Goal: Task Accomplishment & Management: Use online tool/utility

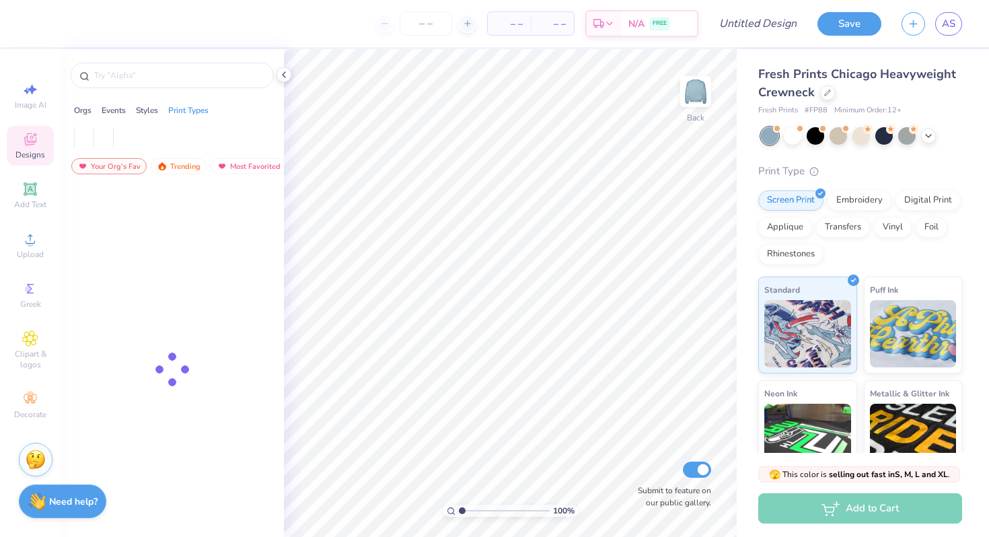
click at [38, 139] on icon at bounding box center [30, 139] width 16 height 16
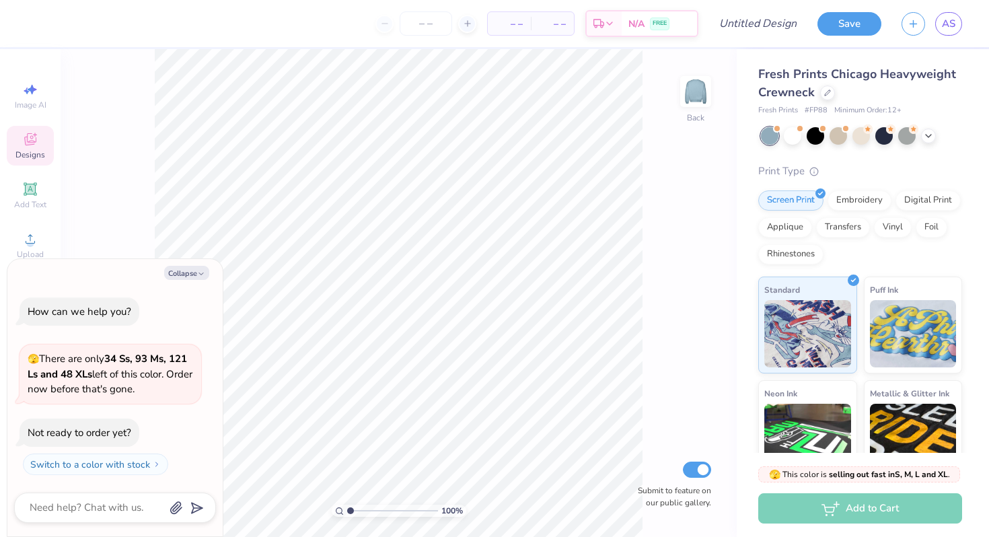
click at [34, 140] on icon at bounding box center [30, 139] width 16 height 16
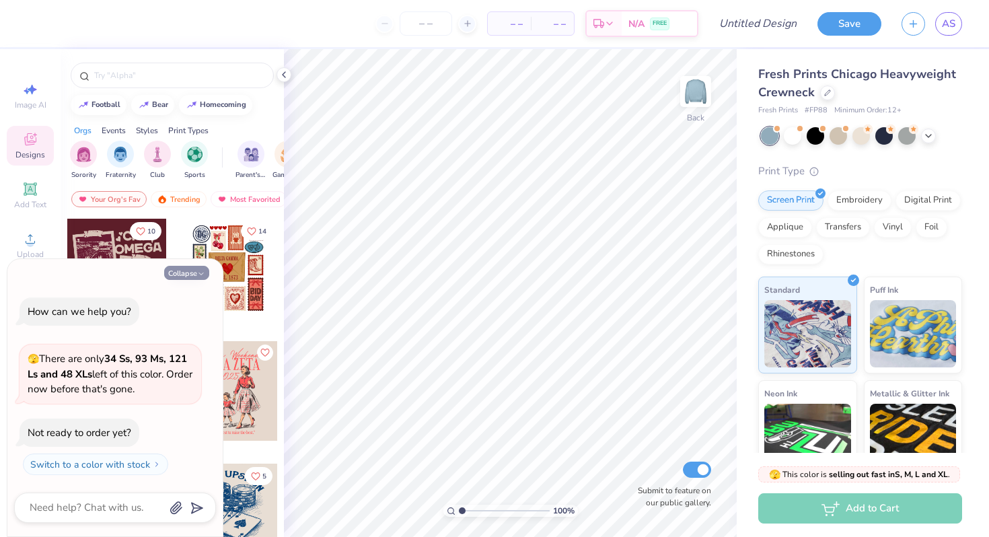
click at [198, 274] on icon "button" at bounding box center [201, 274] width 8 height 8
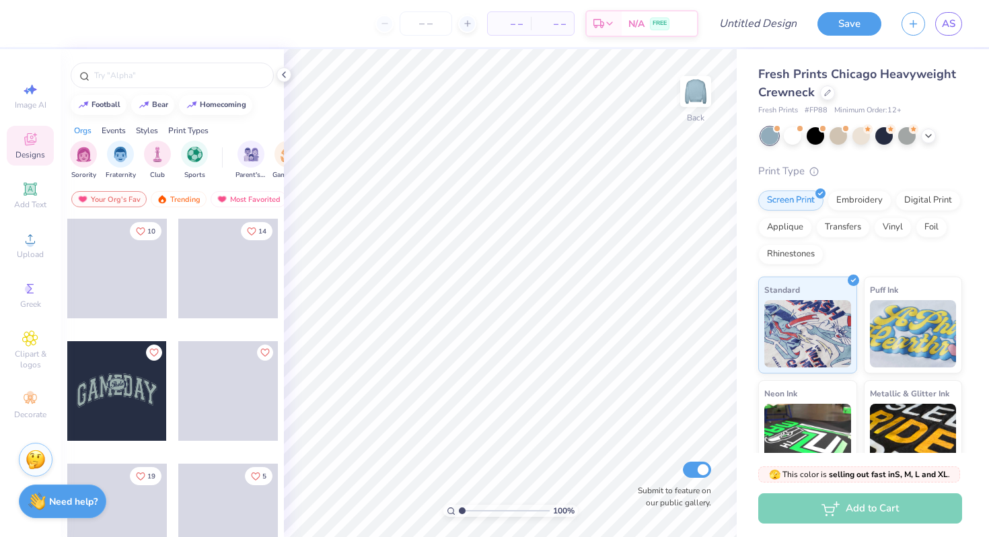
type textarea "x"
click at [179, 75] on input "text" at bounding box center [179, 75] width 172 height 13
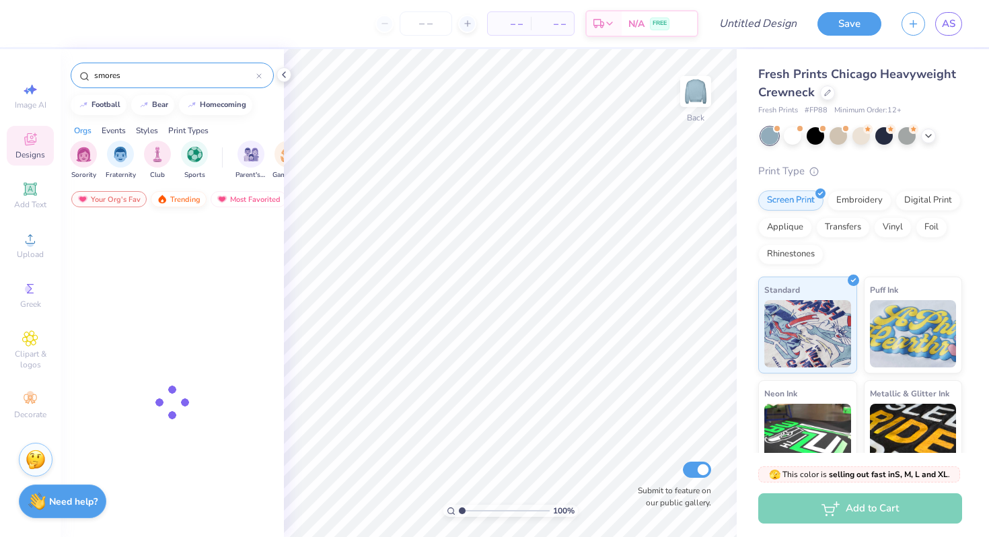
click at [182, 200] on div "Trending" at bounding box center [179, 199] width 56 height 16
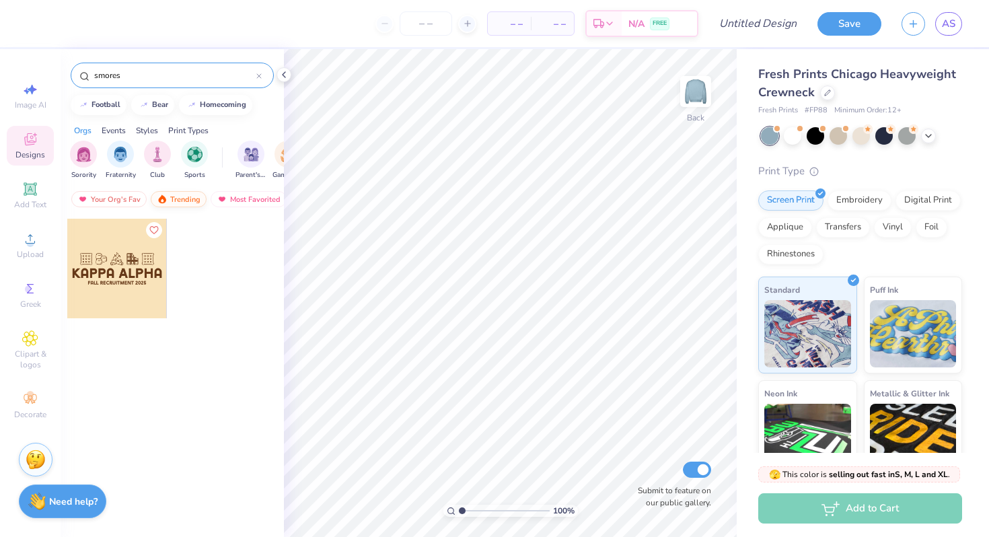
click at [193, 195] on div "Trending" at bounding box center [179, 199] width 56 height 16
click at [242, 198] on div "Most Favorited" at bounding box center [249, 199] width 76 height 16
click at [128, 74] on input "smores" at bounding box center [174, 75] width 163 height 13
type input "s"
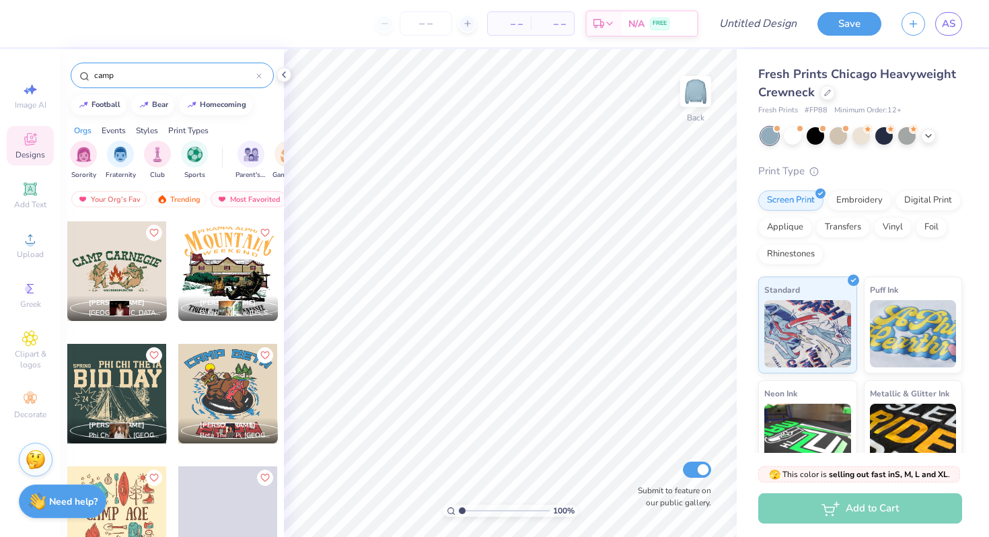
scroll to position [2936, 0]
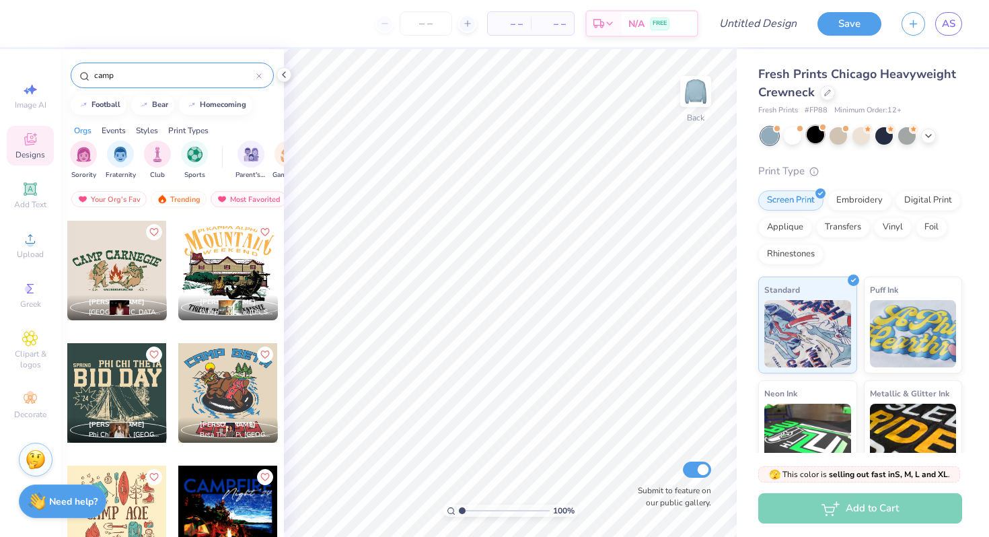
type input "camp"
click at [811, 135] on div at bounding box center [814, 134] width 17 height 17
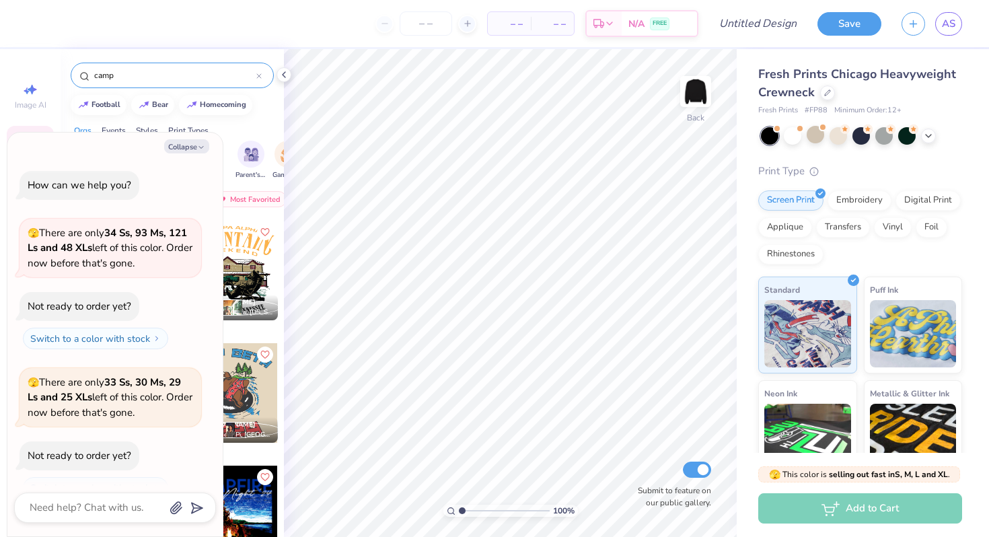
scroll to position [23, 0]
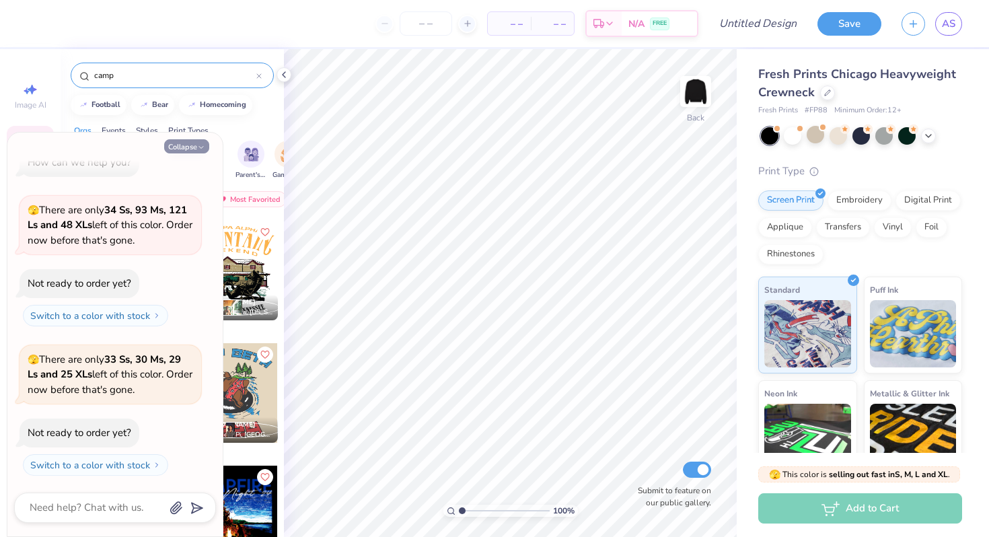
click at [200, 142] on button "Collapse" at bounding box center [186, 146] width 45 height 14
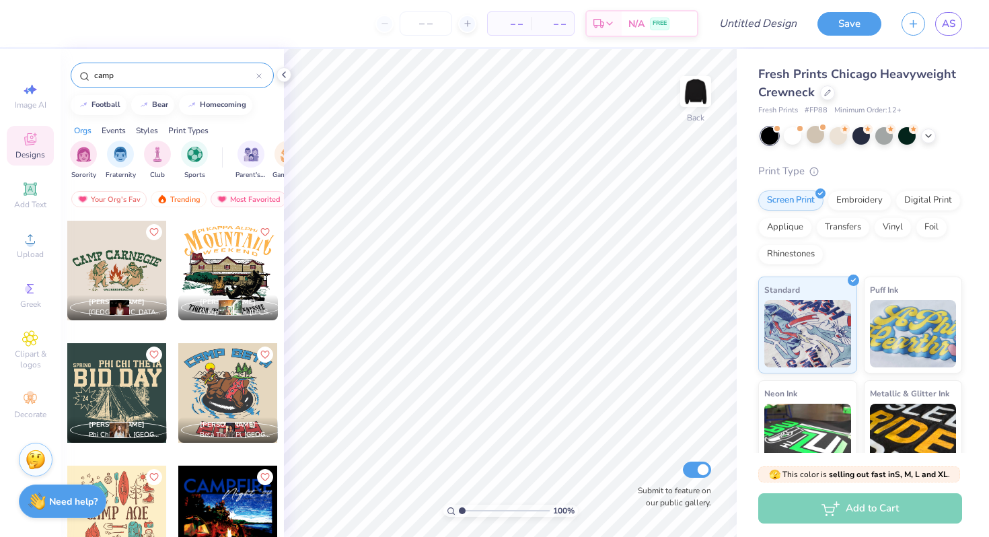
type textarea "x"
click at [693, 93] on img at bounding box center [696, 92] width 54 height 54
click at [697, 94] on img at bounding box center [696, 92] width 54 height 54
click at [114, 278] on div at bounding box center [117, 271] width 100 height 100
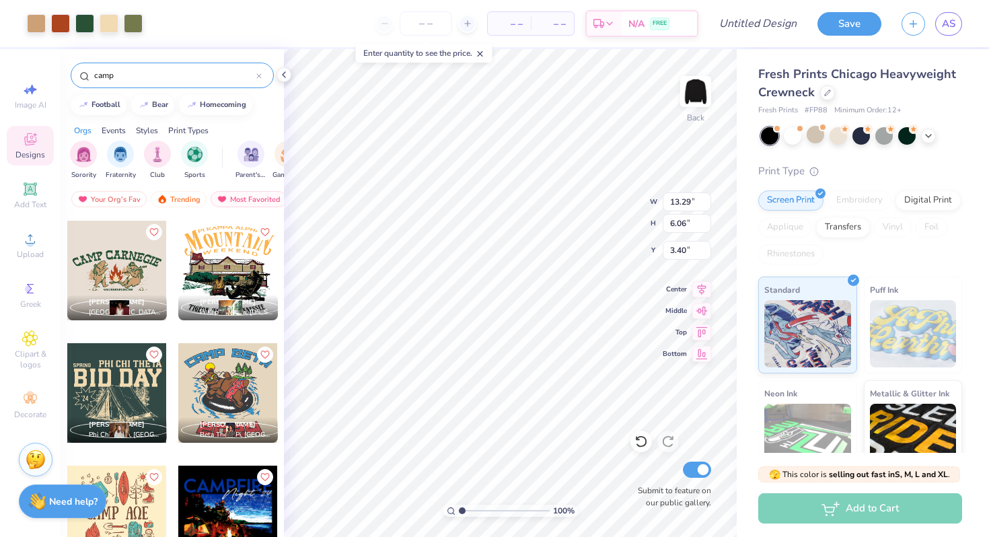
type input "3.40"
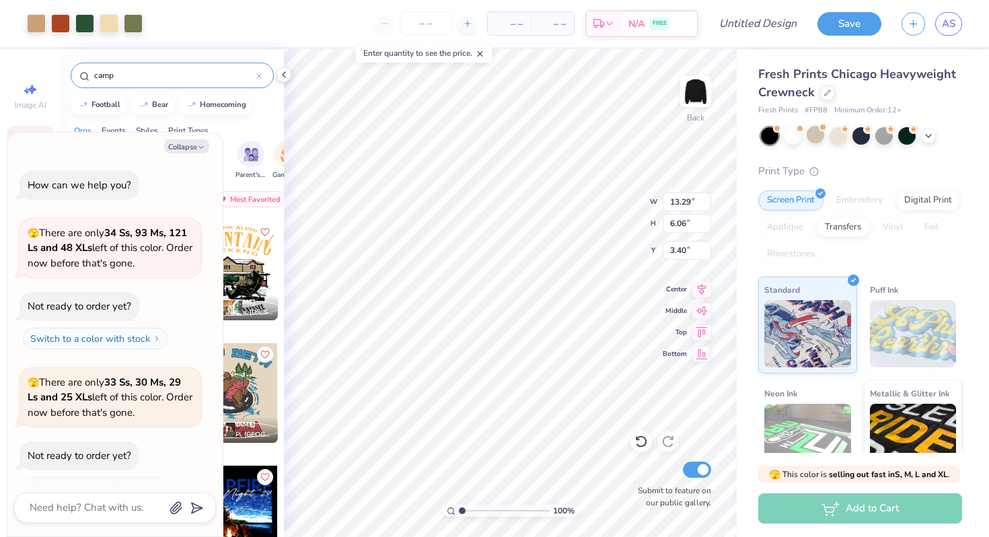
scroll to position [101, 0]
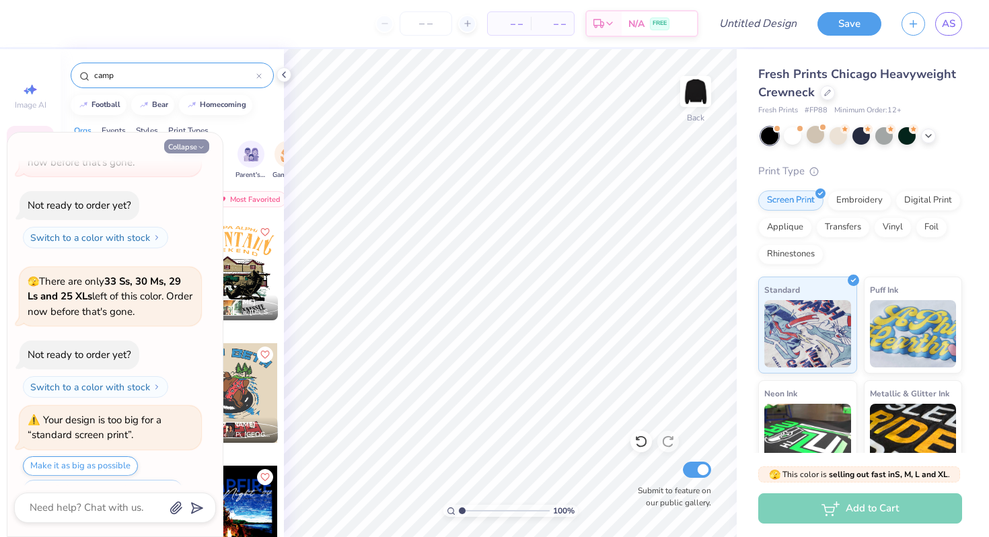
click at [187, 144] on button "Collapse" at bounding box center [186, 146] width 45 height 14
type textarea "x"
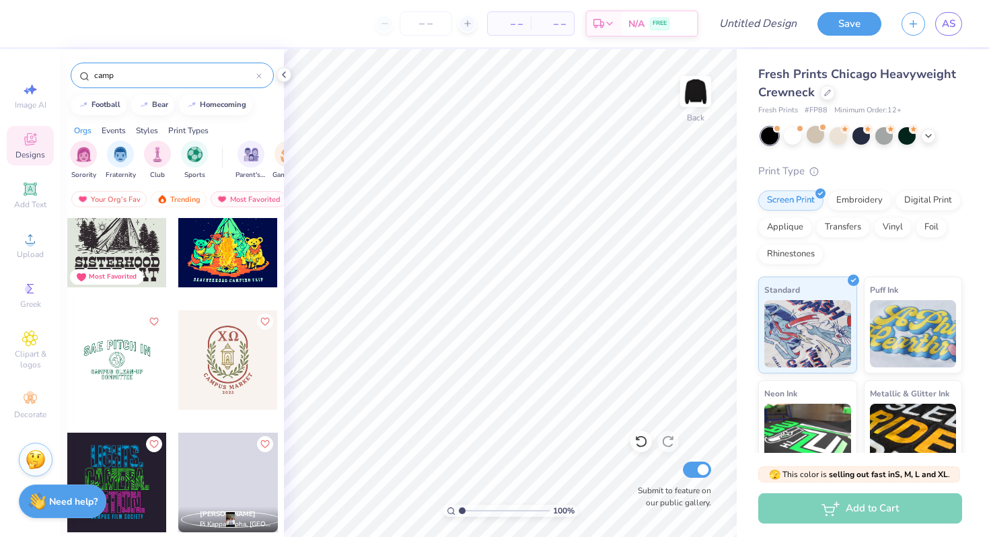
scroll to position [3631, 0]
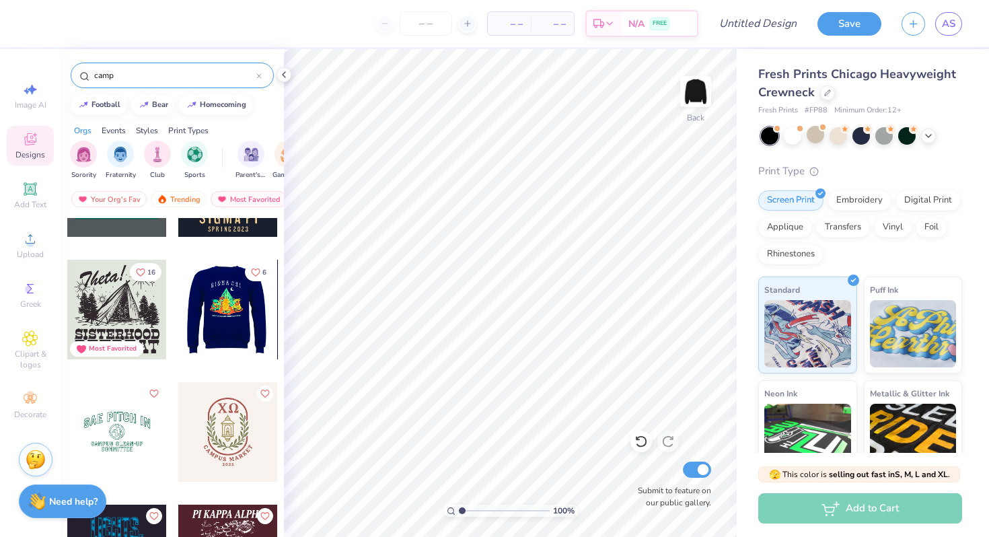
click at [225, 313] on div at bounding box center [228, 310] width 100 height 100
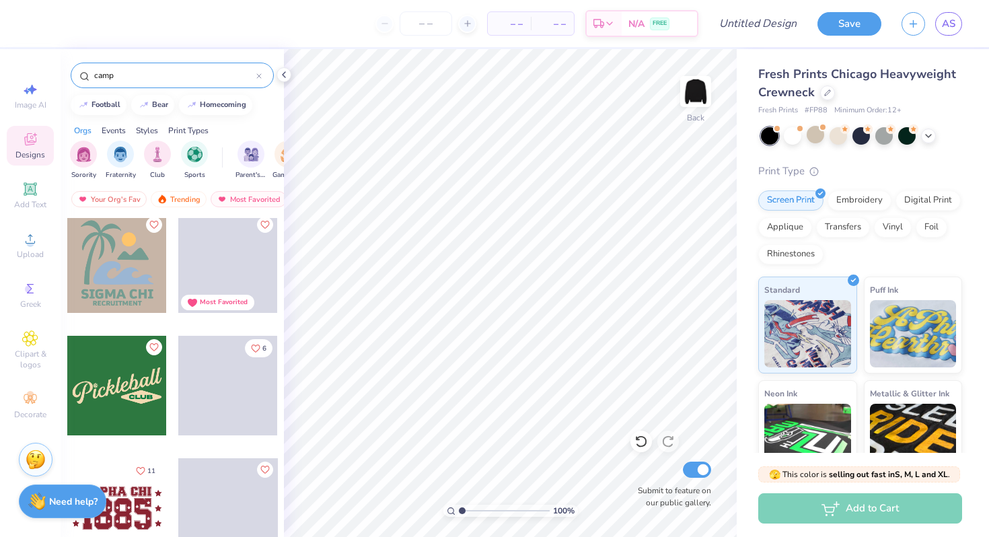
scroll to position [4903, 0]
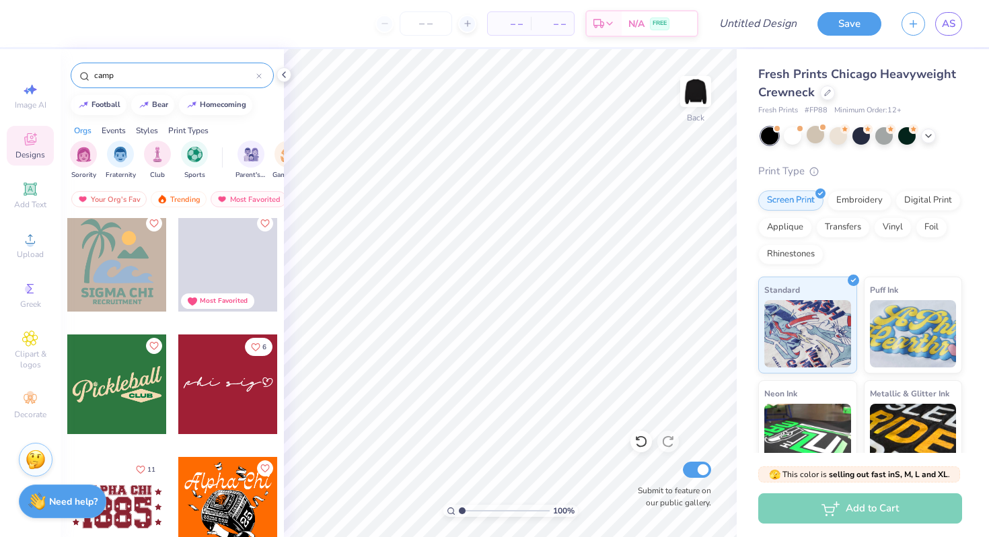
click at [154, 73] on input "camp" at bounding box center [174, 75] width 163 height 13
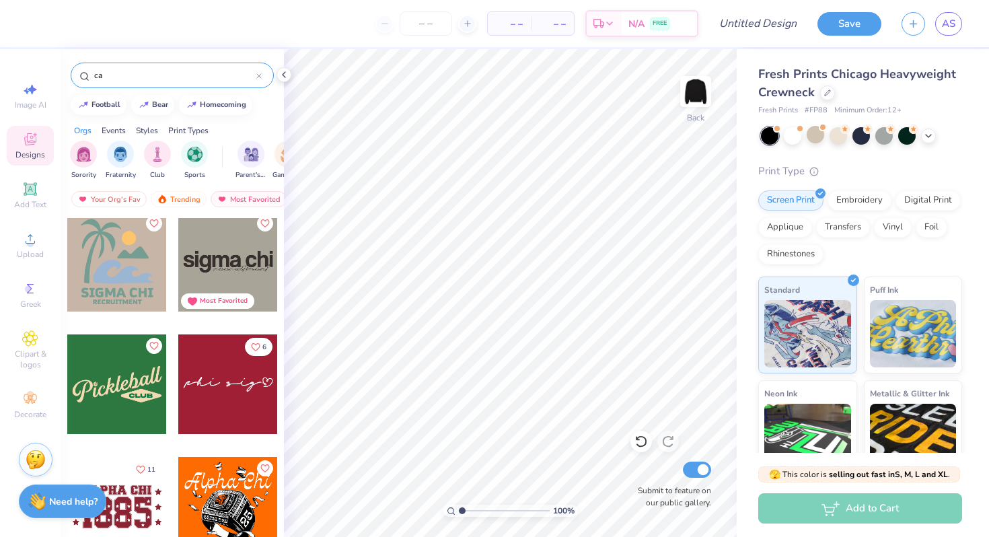
type input "c"
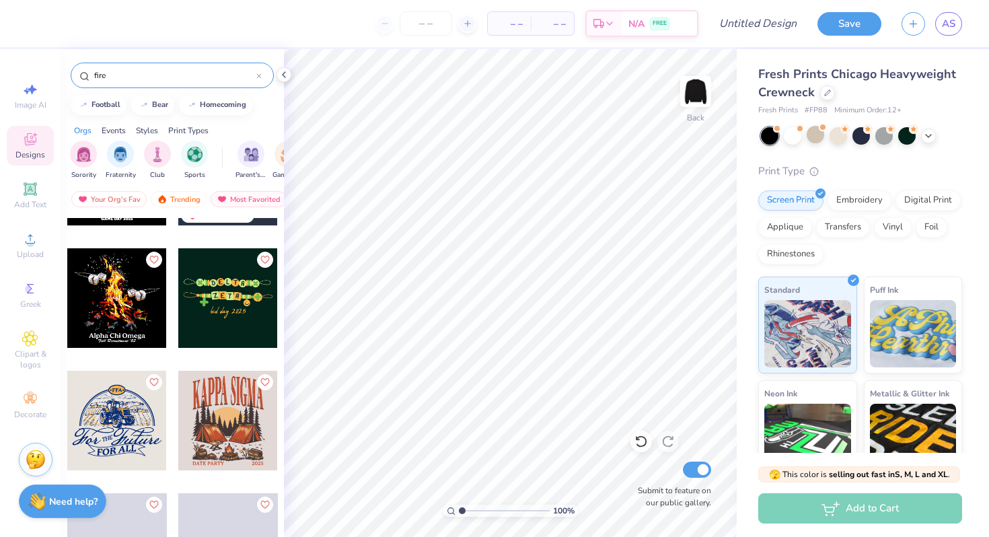
scroll to position [3029, 0]
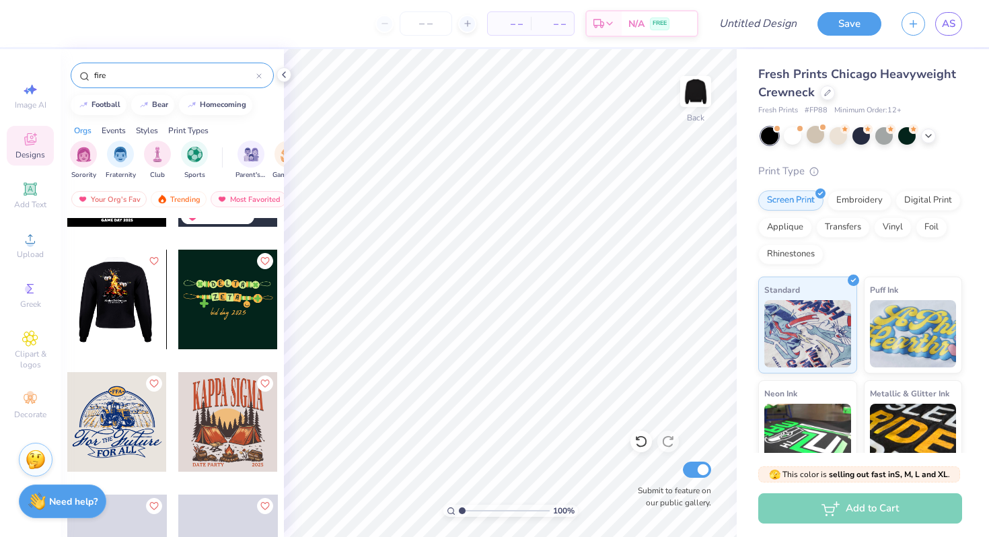
type input "fire"
click at [67, 302] on div at bounding box center [18, 300] width 100 height 100
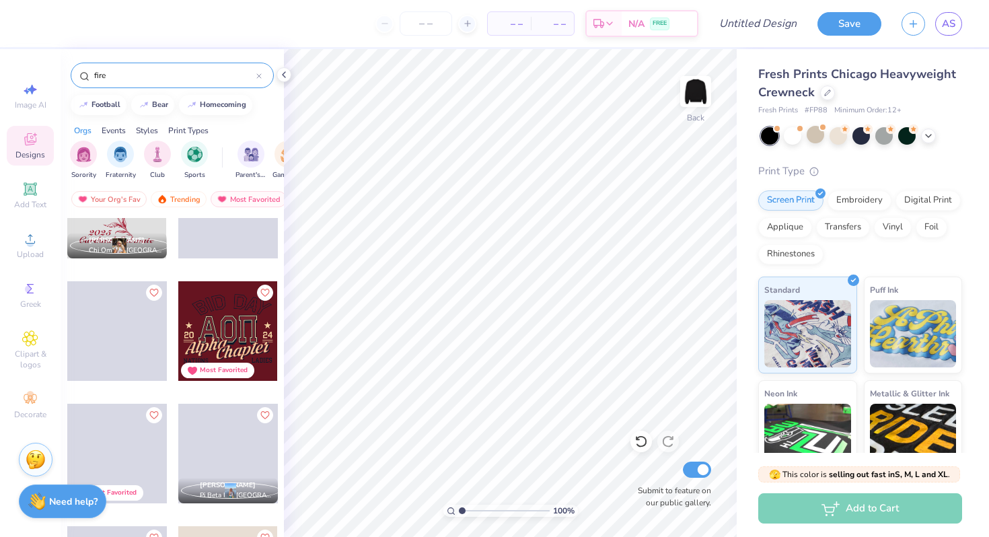
scroll to position [3978, 0]
